Goal: Task Accomplishment & Management: Complete application form

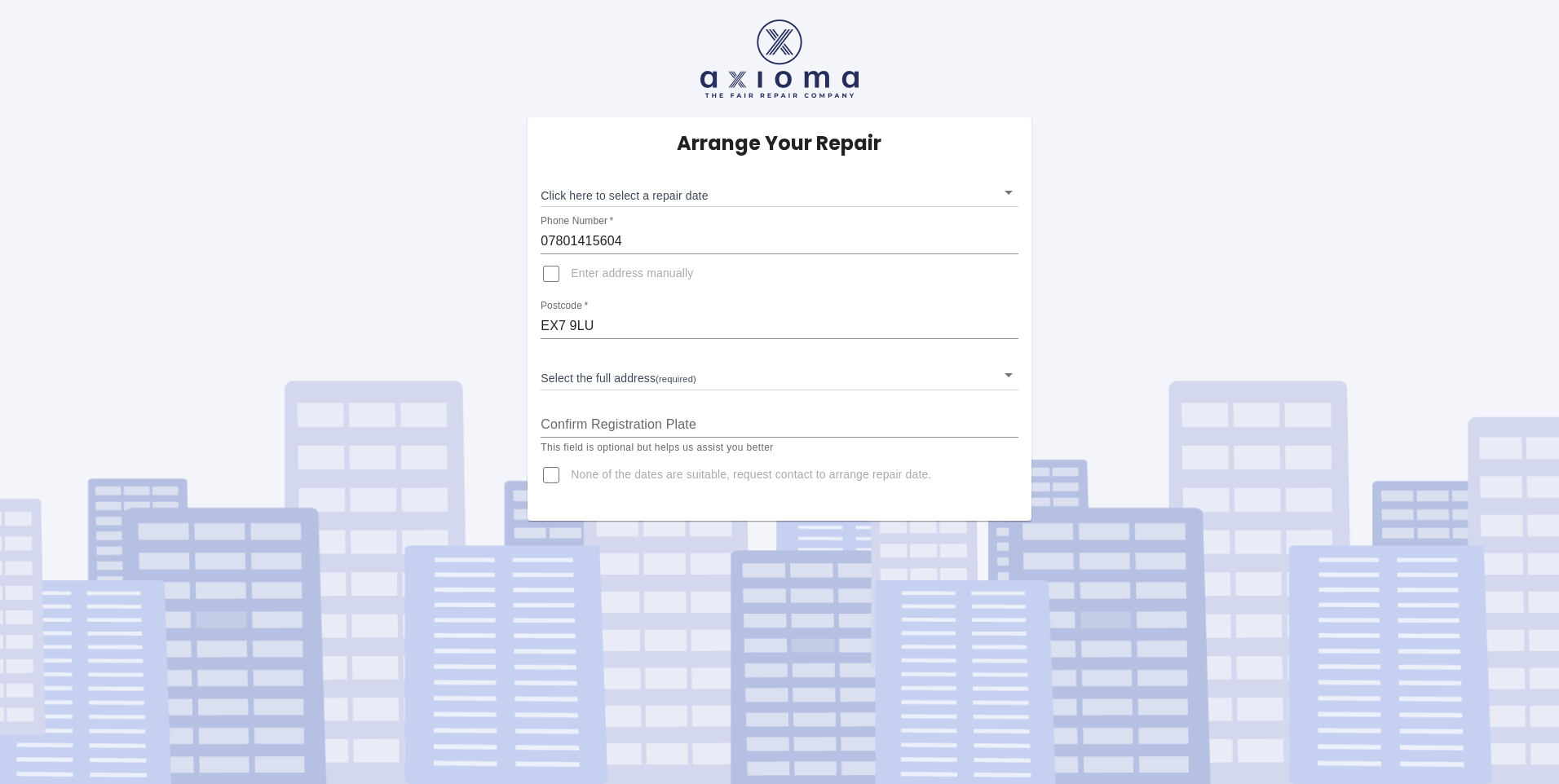
click at [1010, 192] on body "Arrange Your Repair Click here to select a repair date ​ Phone Number   * 07801…" at bounding box center [780, 392] width 1559 height 784
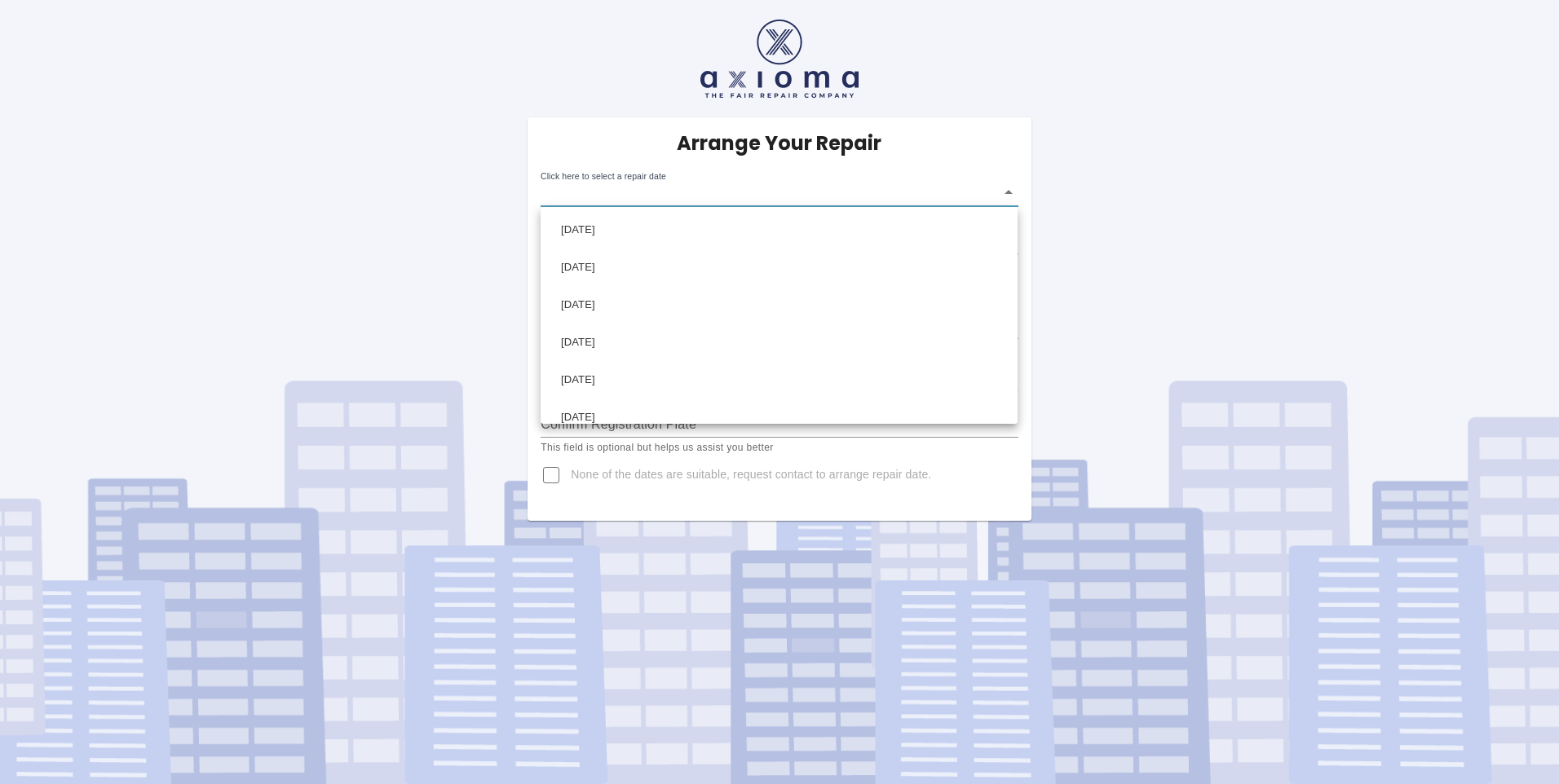
click at [547, 474] on div at bounding box center [780, 392] width 1559 height 784
click at [551, 473] on input "None of the dates are suitable, request contact to arrange repair date." at bounding box center [551, 474] width 39 height 39
checkbox input "true"
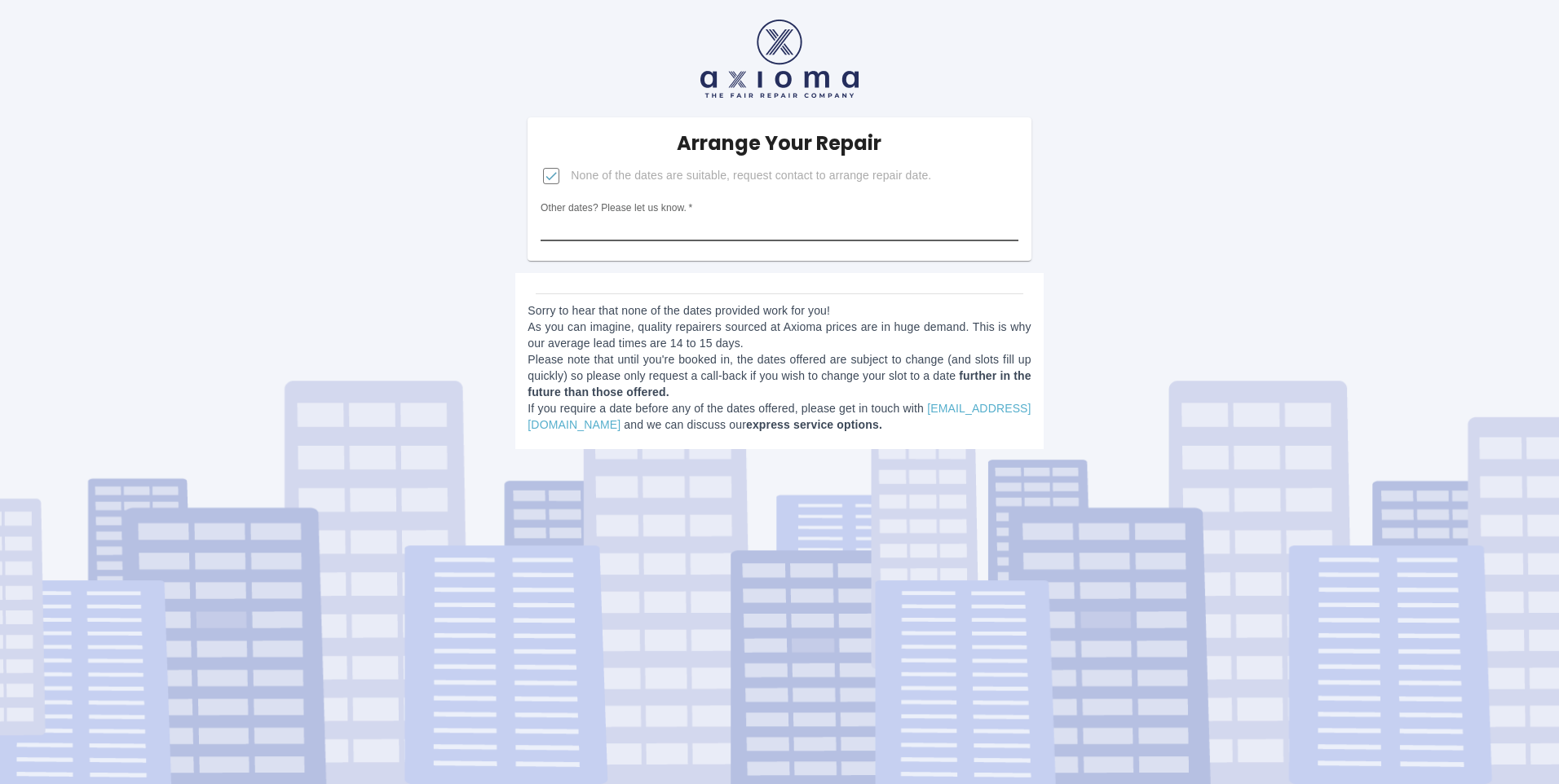
click at [587, 231] on input "Other dates? Please let us know.   *" at bounding box center [779, 229] width 477 height 26
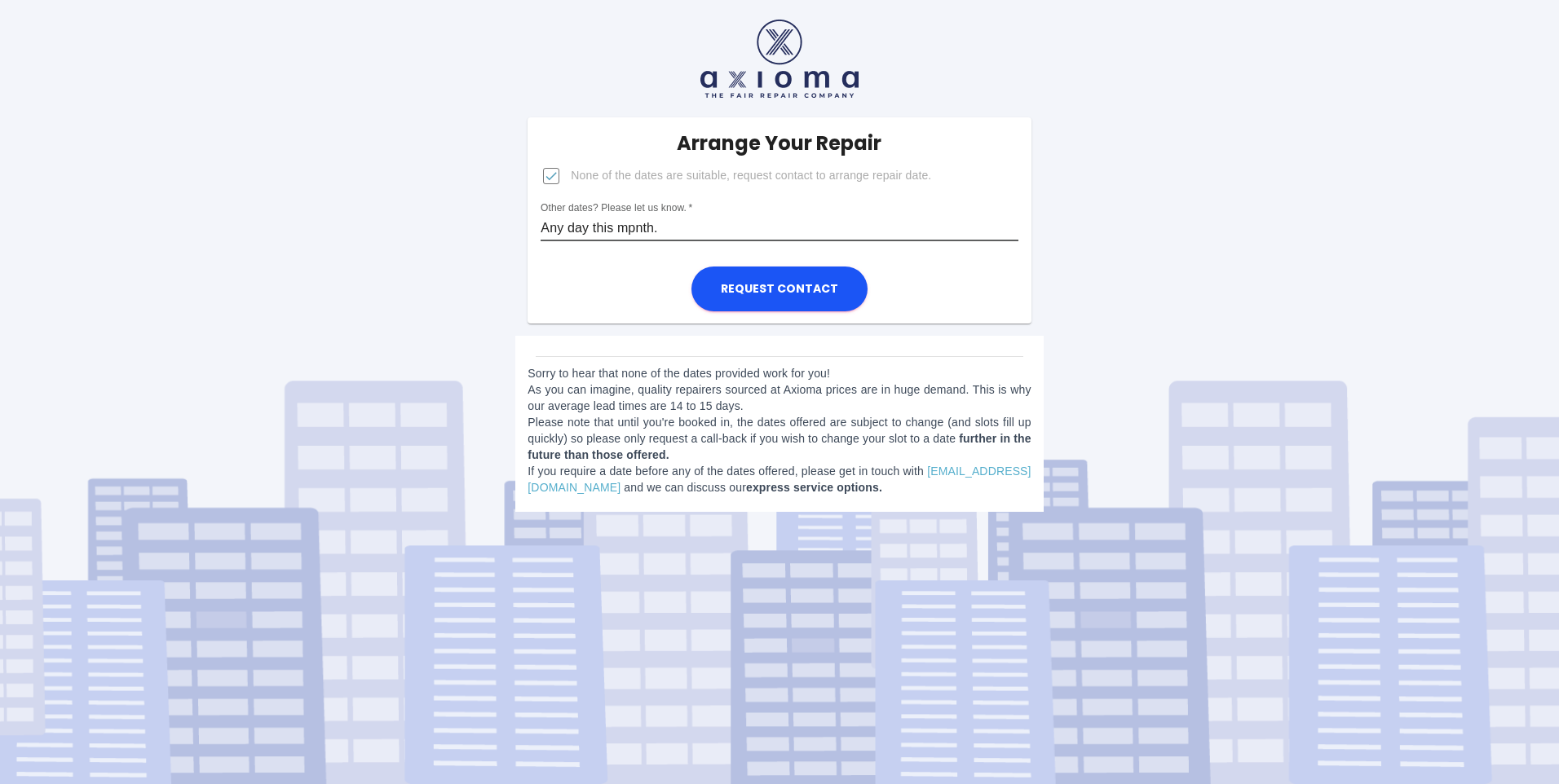
click at [634, 227] on input "Any day this mpnth." at bounding box center [779, 229] width 477 height 26
type input "Any day this month."
click at [780, 278] on button "Request contact" at bounding box center [780, 288] width 176 height 44
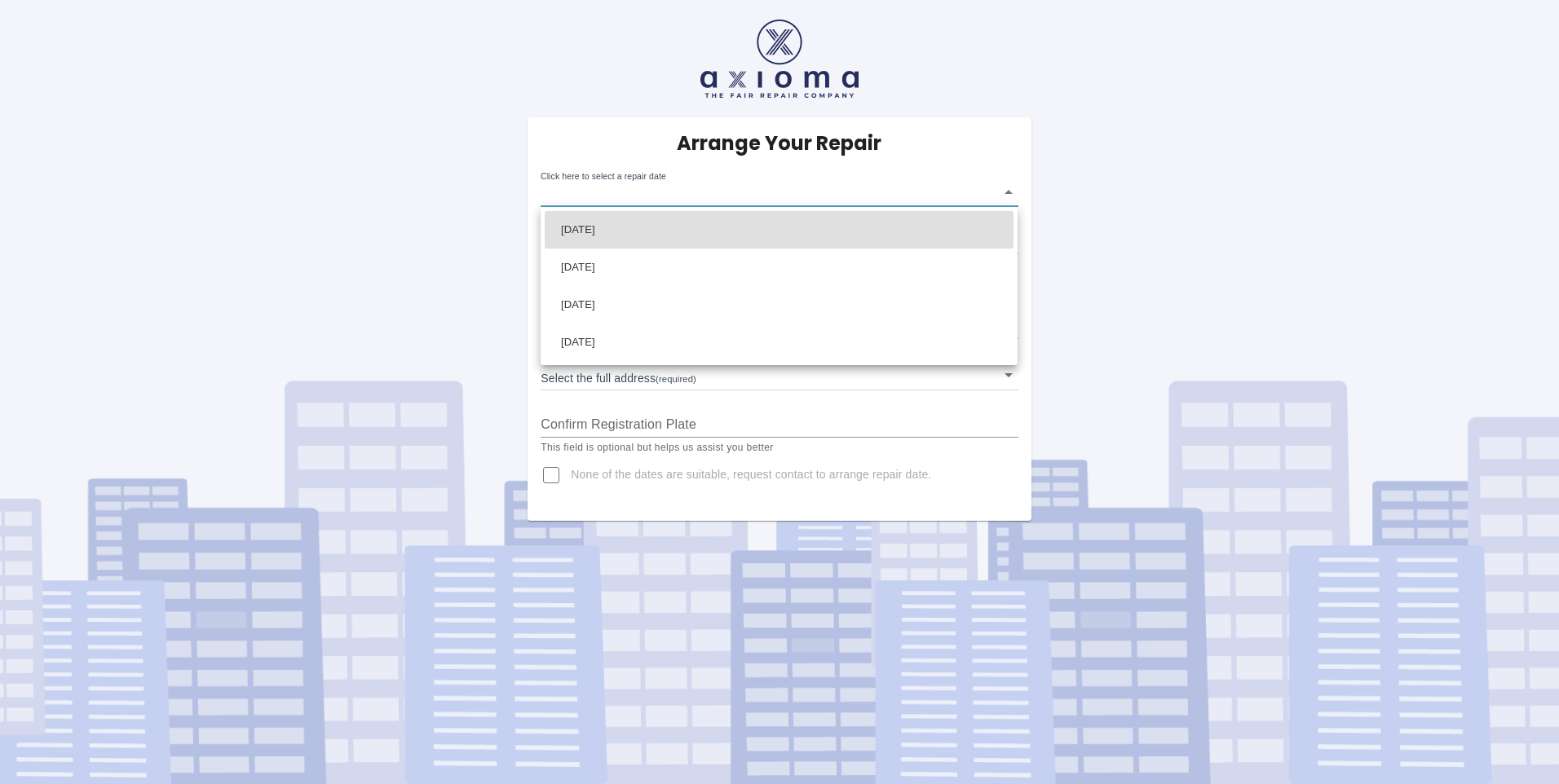
click at [1009, 193] on body "Arrange Your Repair Click here to select a repair date ​ Phone Number   * 07801…" at bounding box center [780, 392] width 1559 height 784
click at [1013, 189] on body "Arrange Your Repair Click here to select a repair date ​ Phone Number   * 07801…" at bounding box center [780, 392] width 1559 height 784
click at [1163, 228] on div at bounding box center [780, 392] width 1559 height 784
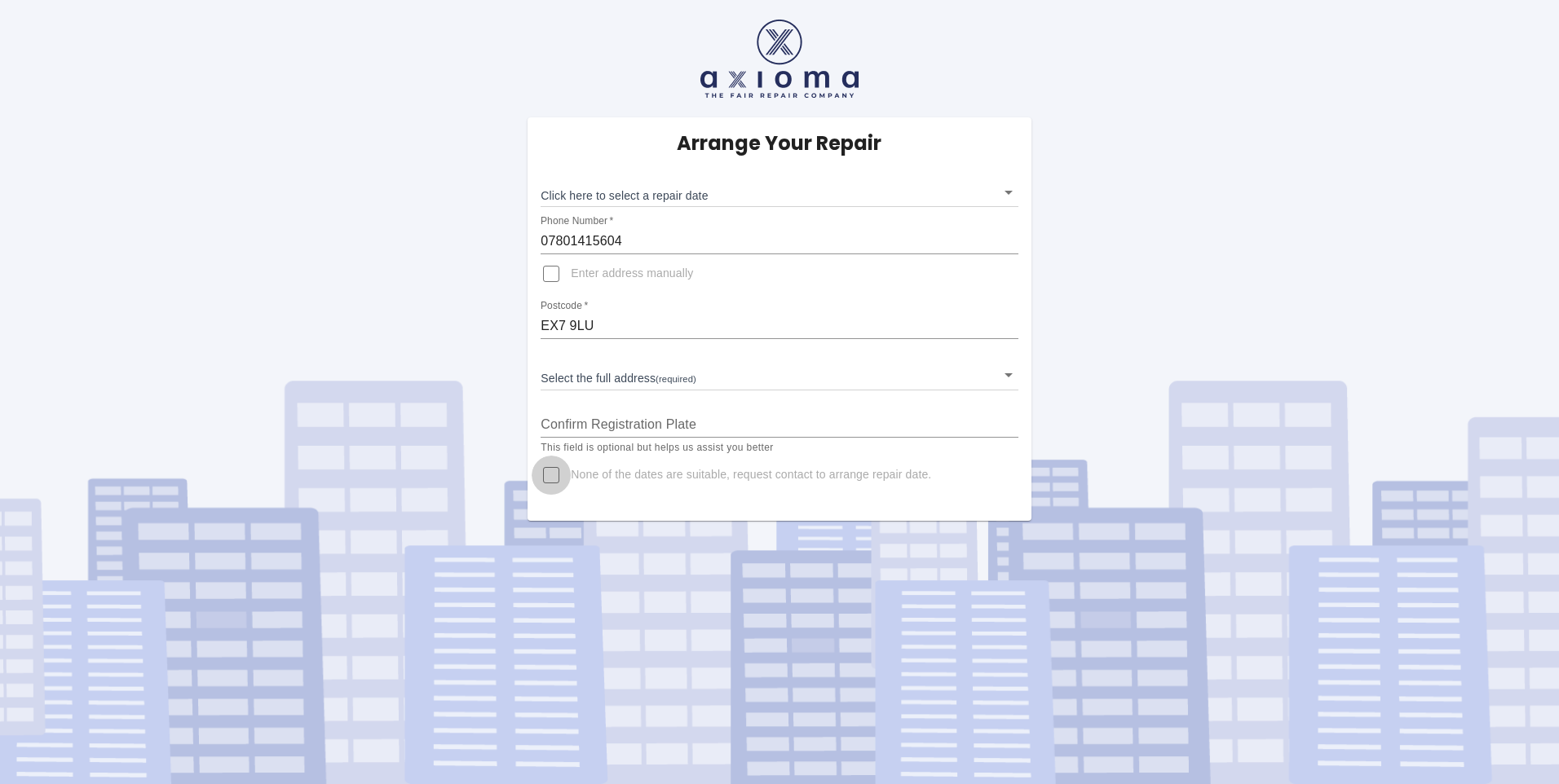
click at [554, 473] on input "None of the dates are suitable, request contact to arrange repair date." at bounding box center [551, 474] width 39 height 39
checkbox input "true"
